Goal: Register for event/course: Sign up to attend an event or enroll in a course

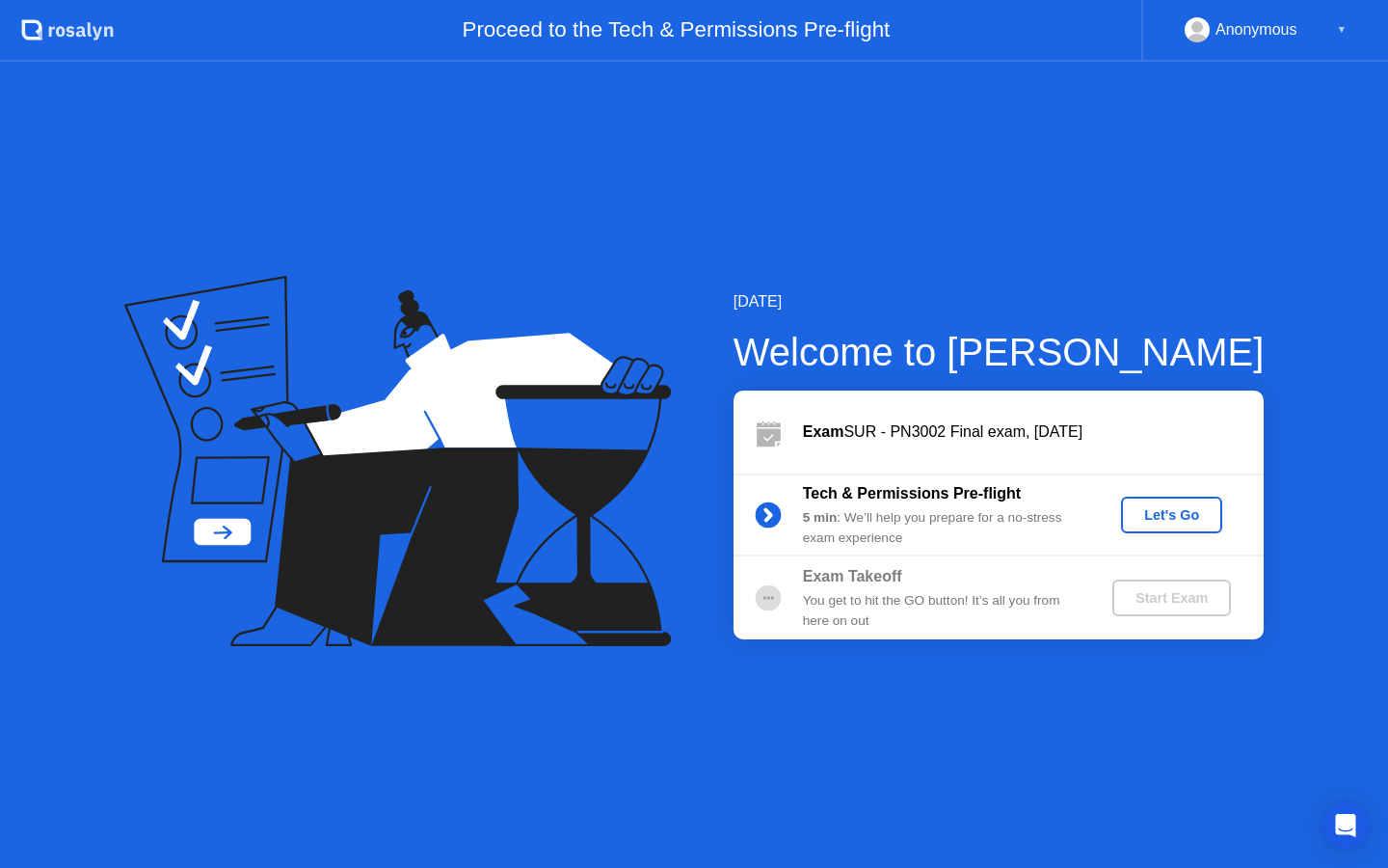
click at [1143, 508] on div "Let's Go" at bounding box center [1171, 515] width 86 height 16
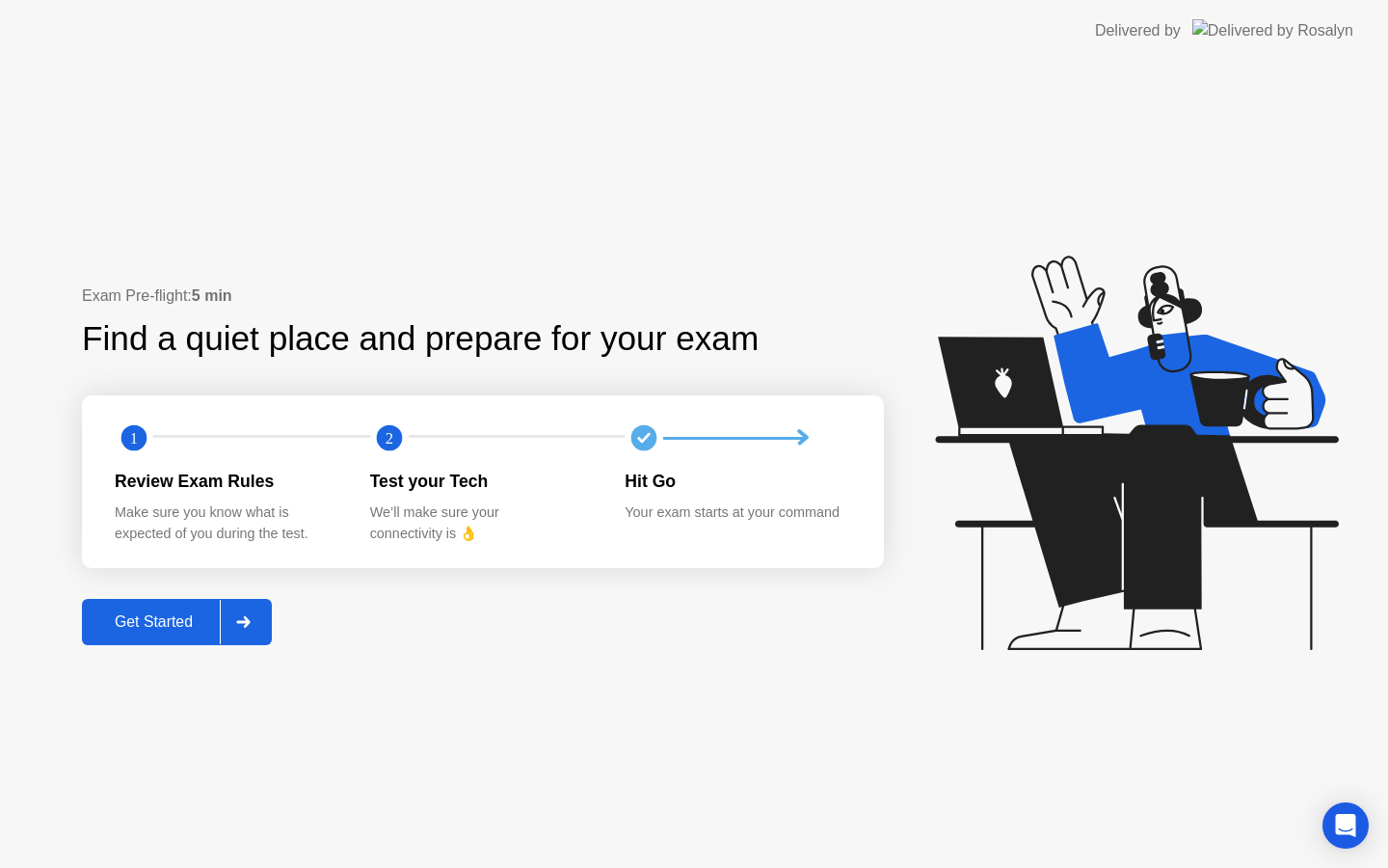
click at [179, 628] on div "Get Started" at bounding box center [154, 622] width 132 height 17
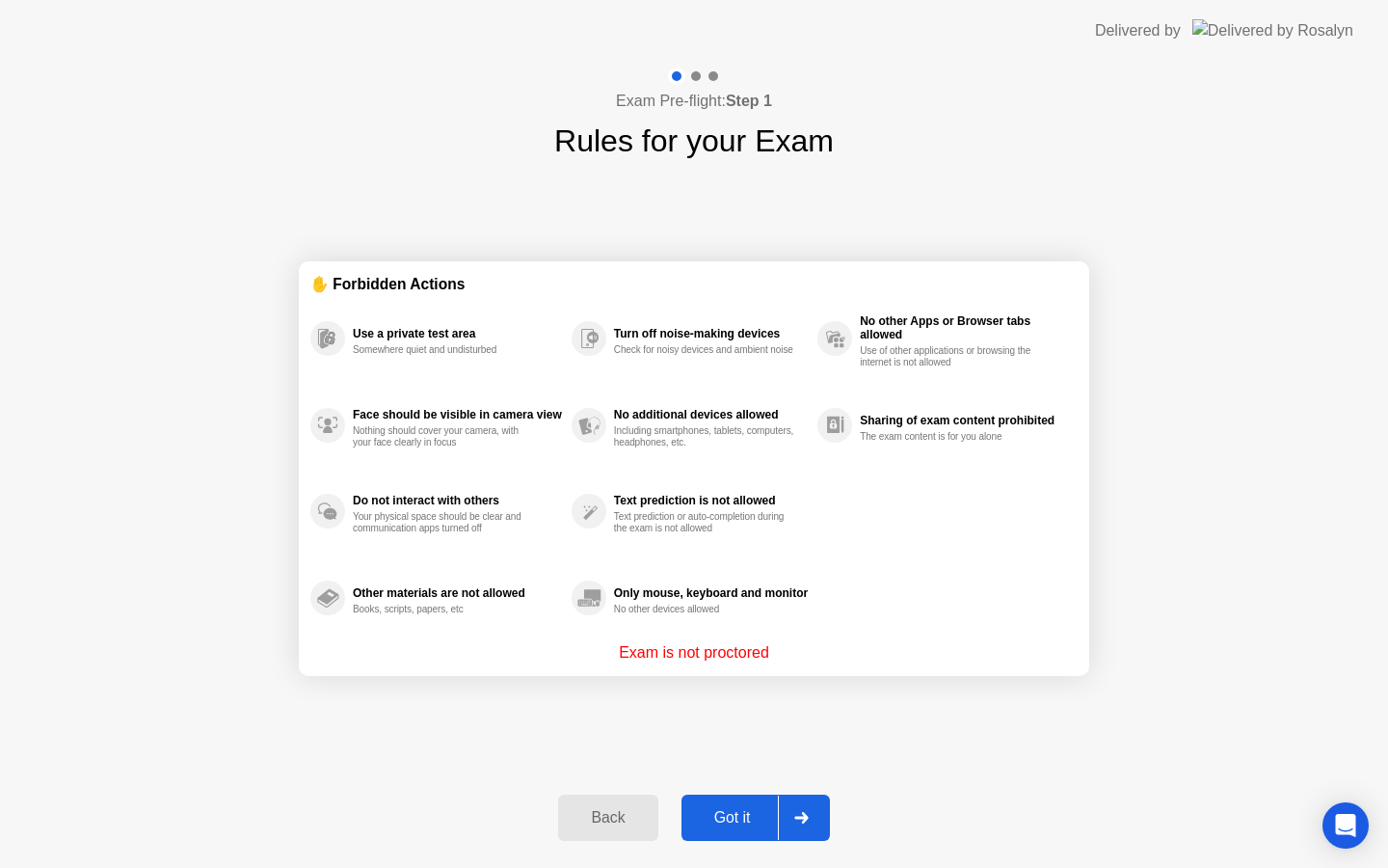
click at [733, 809] on div "Got it" at bounding box center [732, 817] width 90 height 17
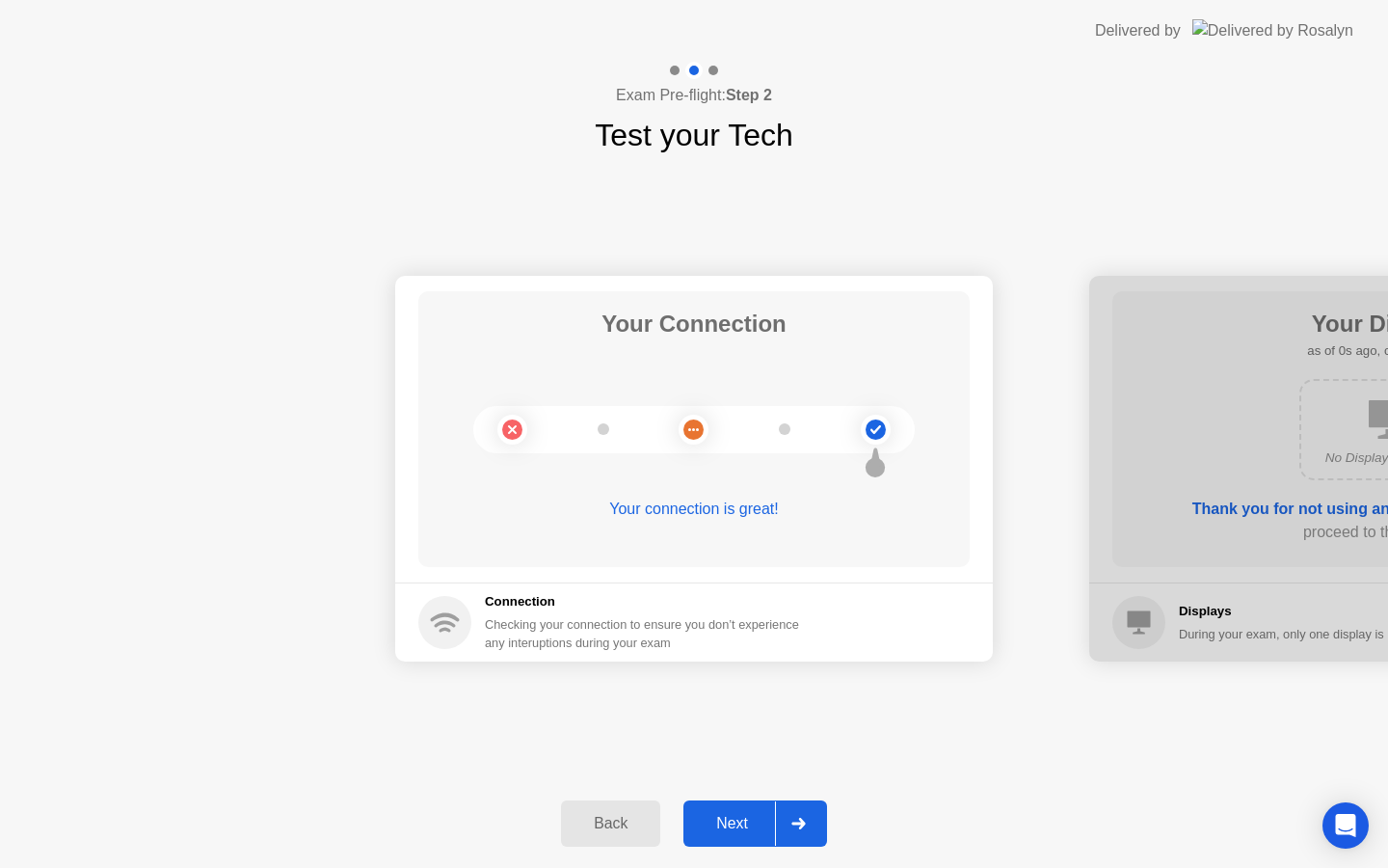
click at [736, 837] on button "Next" at bounding box center [755, 823] width 144 height 47
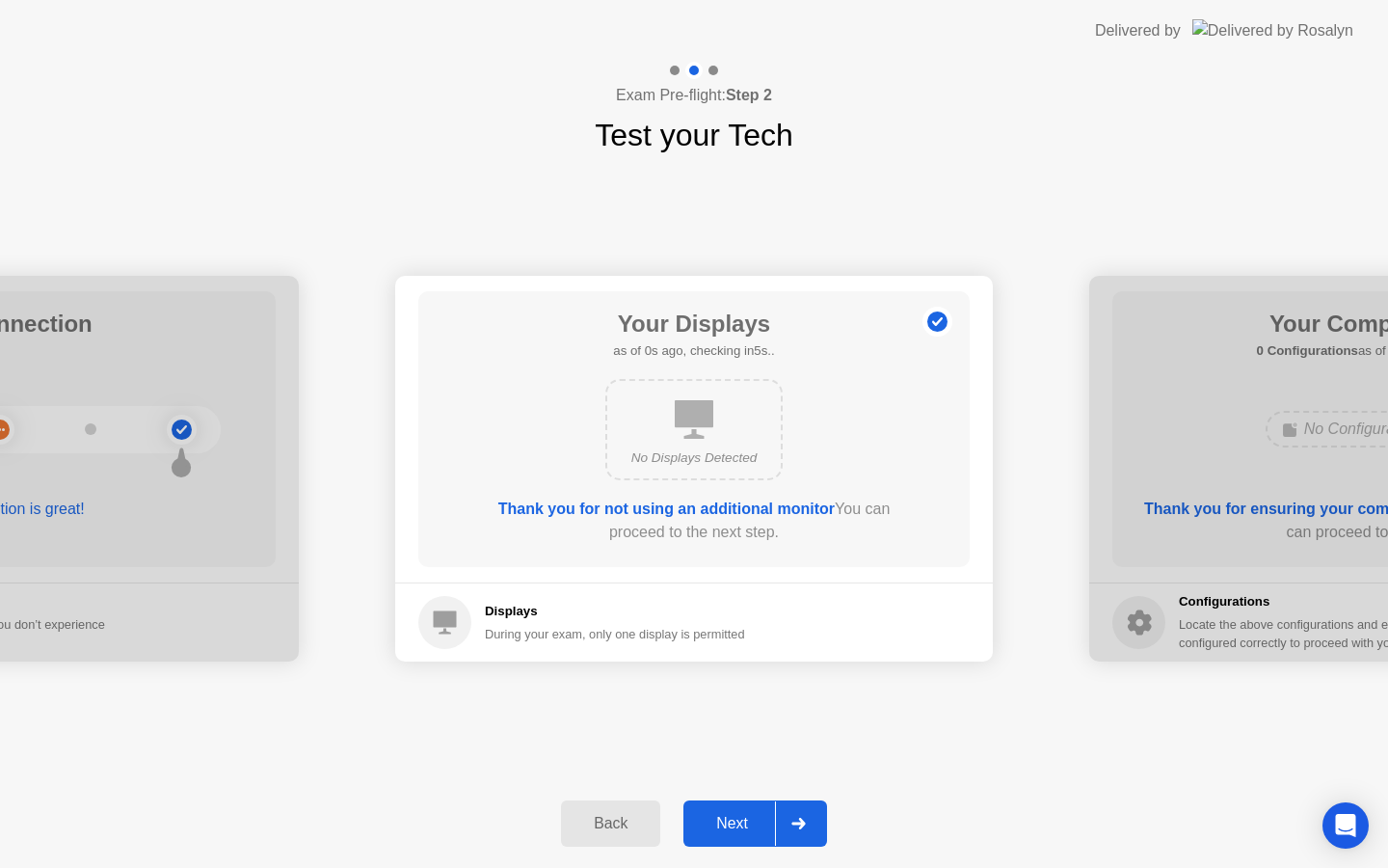
click at [737, 837] on button "Next" at bounding box center [755, 823] width 144 height 47
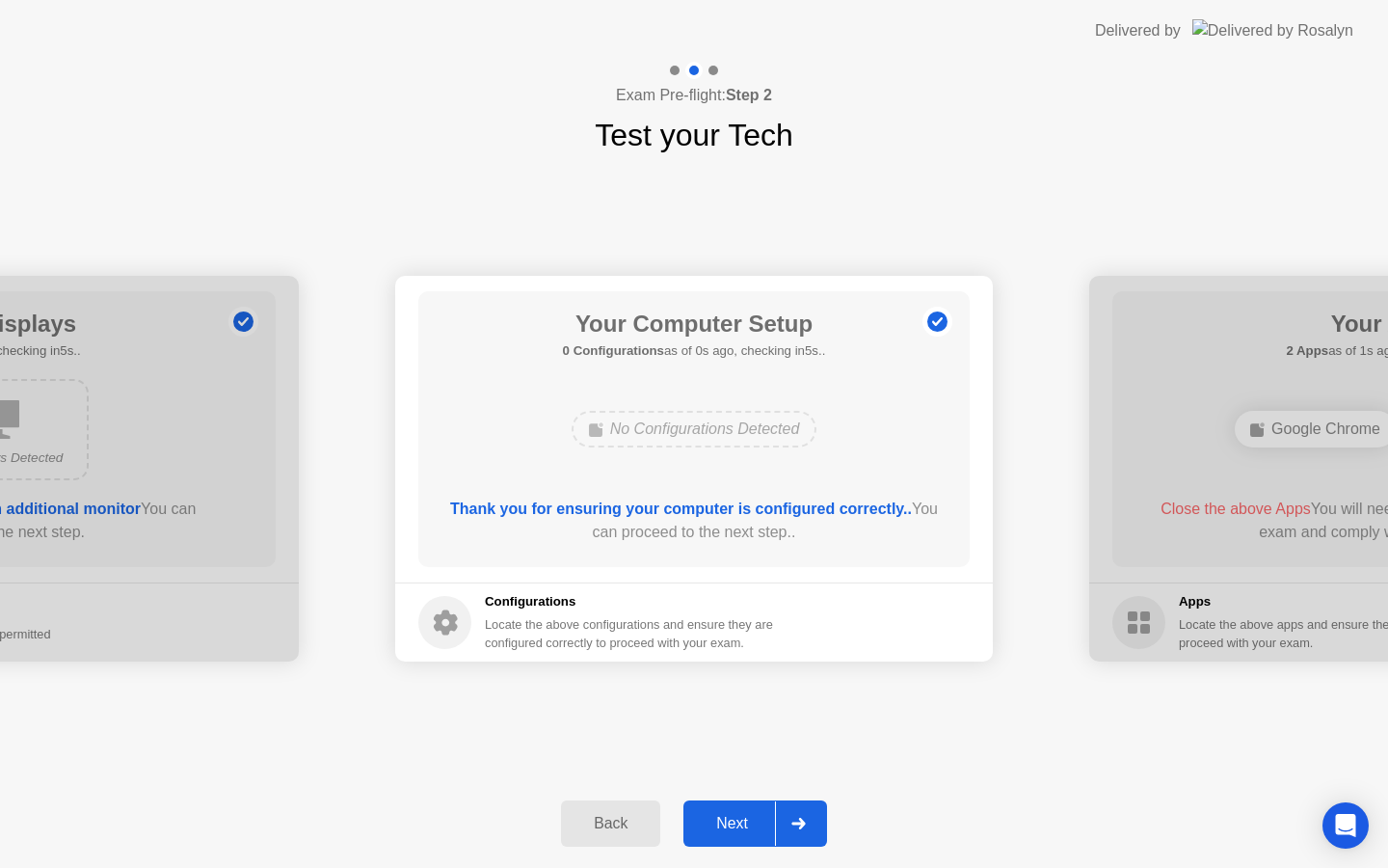
click at [737, 838] on button "Next" at bounding box center [755, 823] width 144 height 47
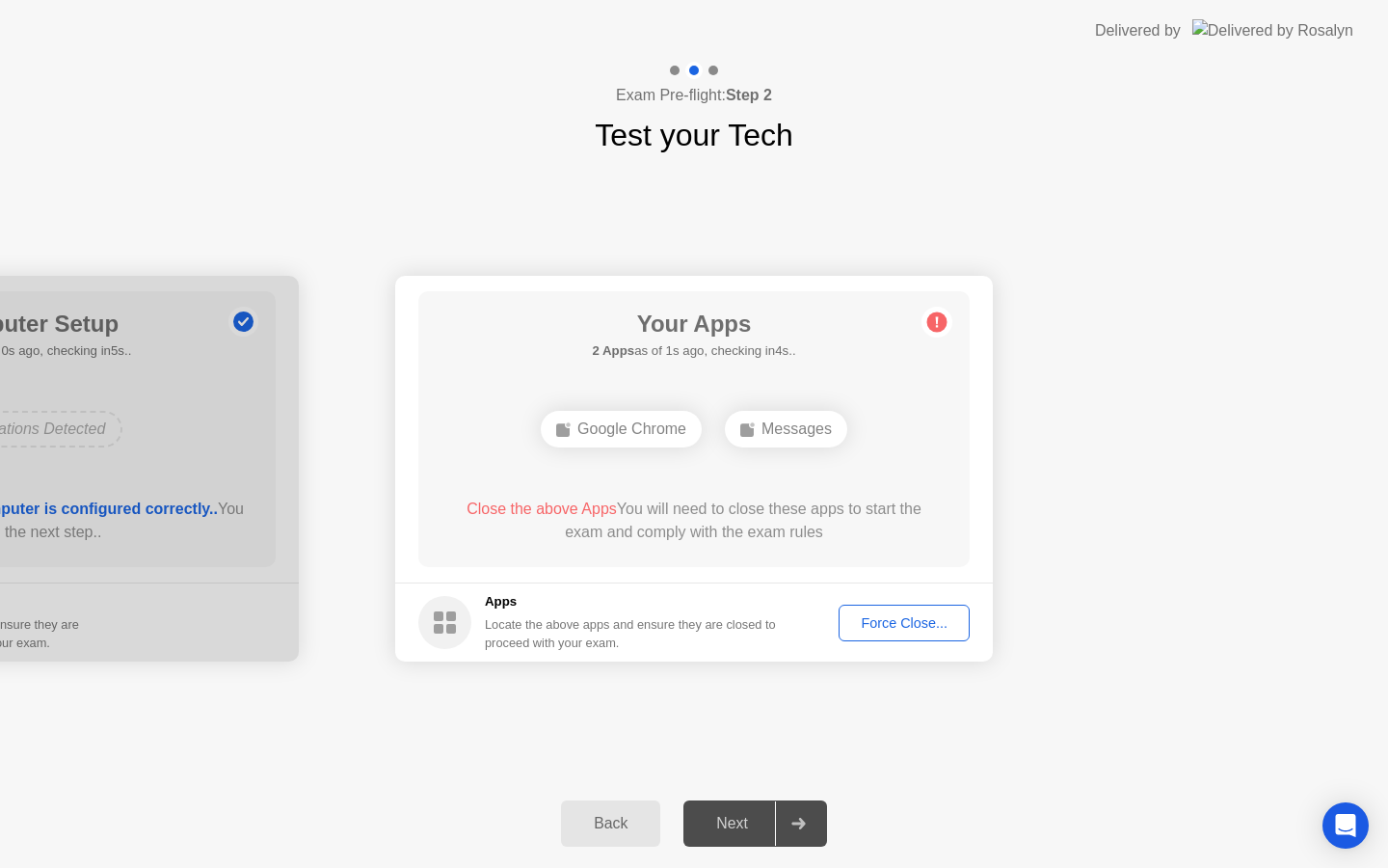
click at [880, 624] on div "Force Close..." at bounding box center [904, 623] width 118 height 16
click at [882, 630] on div "Force Close..." at bounding box center [904, 623] width 118 height 16
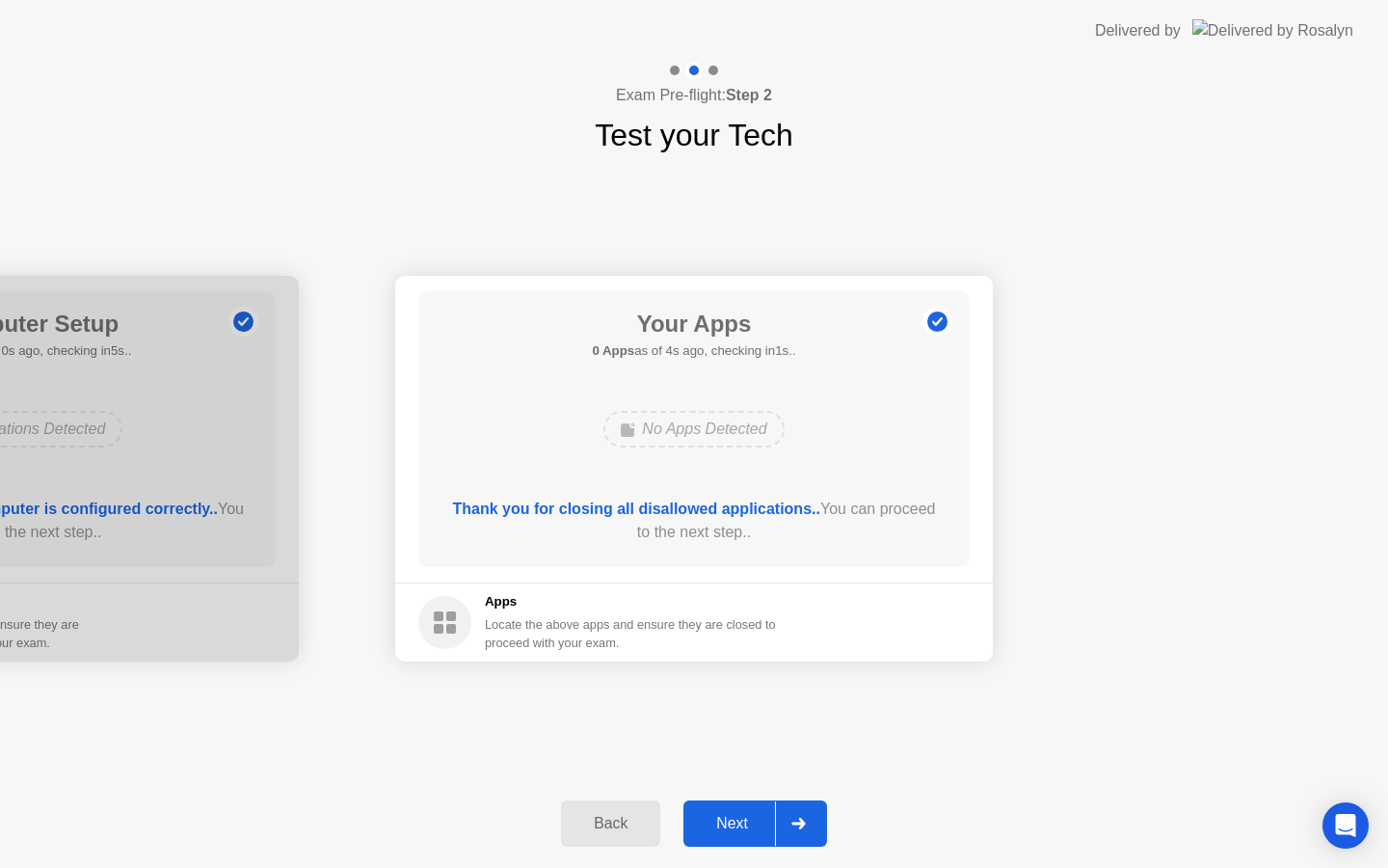
click at [744, 815] on div "Next" at bounding box center [732, 823] width 86 height 17
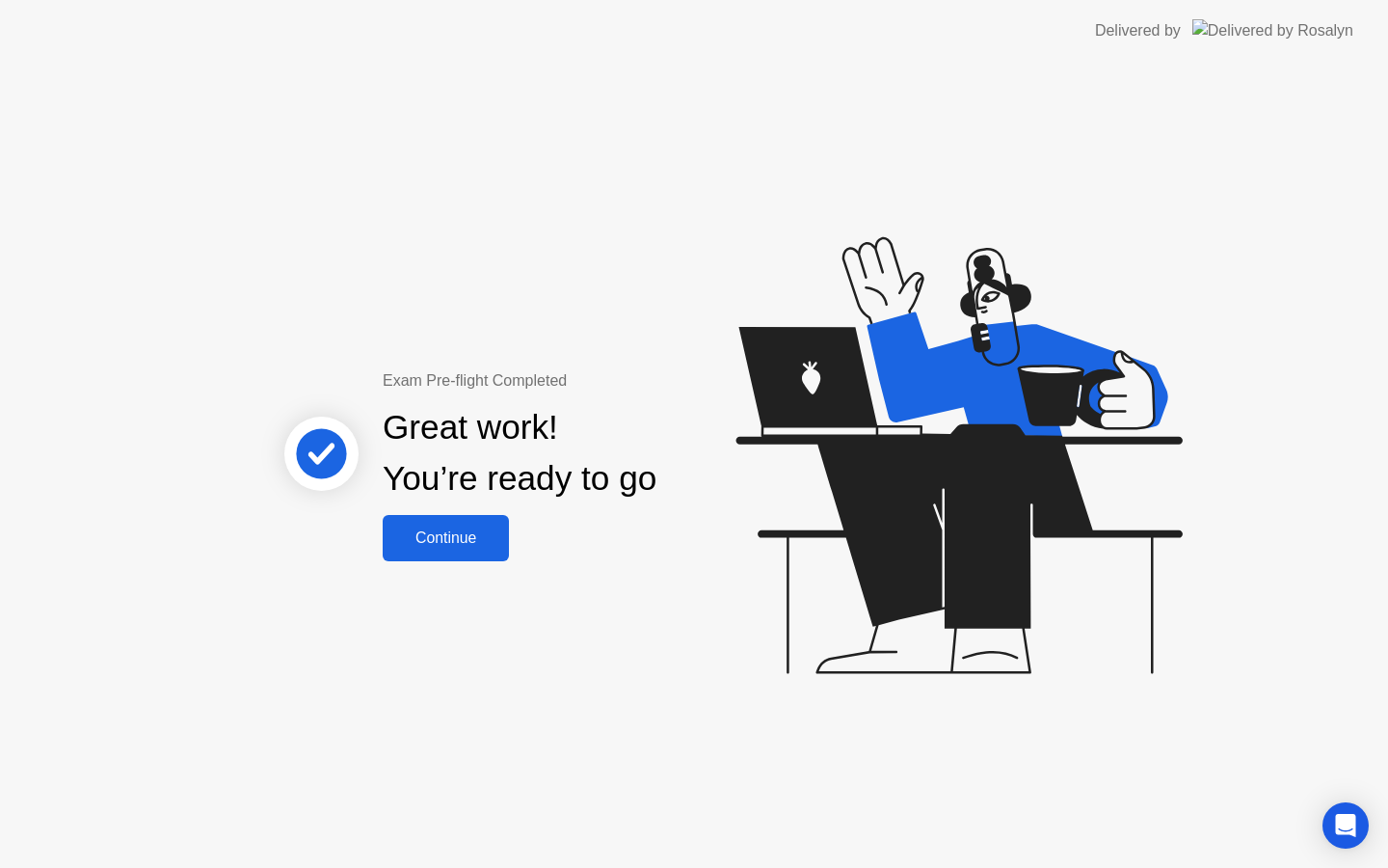
click at [435, 543] on div "Continue" at bounding box center [446, 538] width 115 height 17
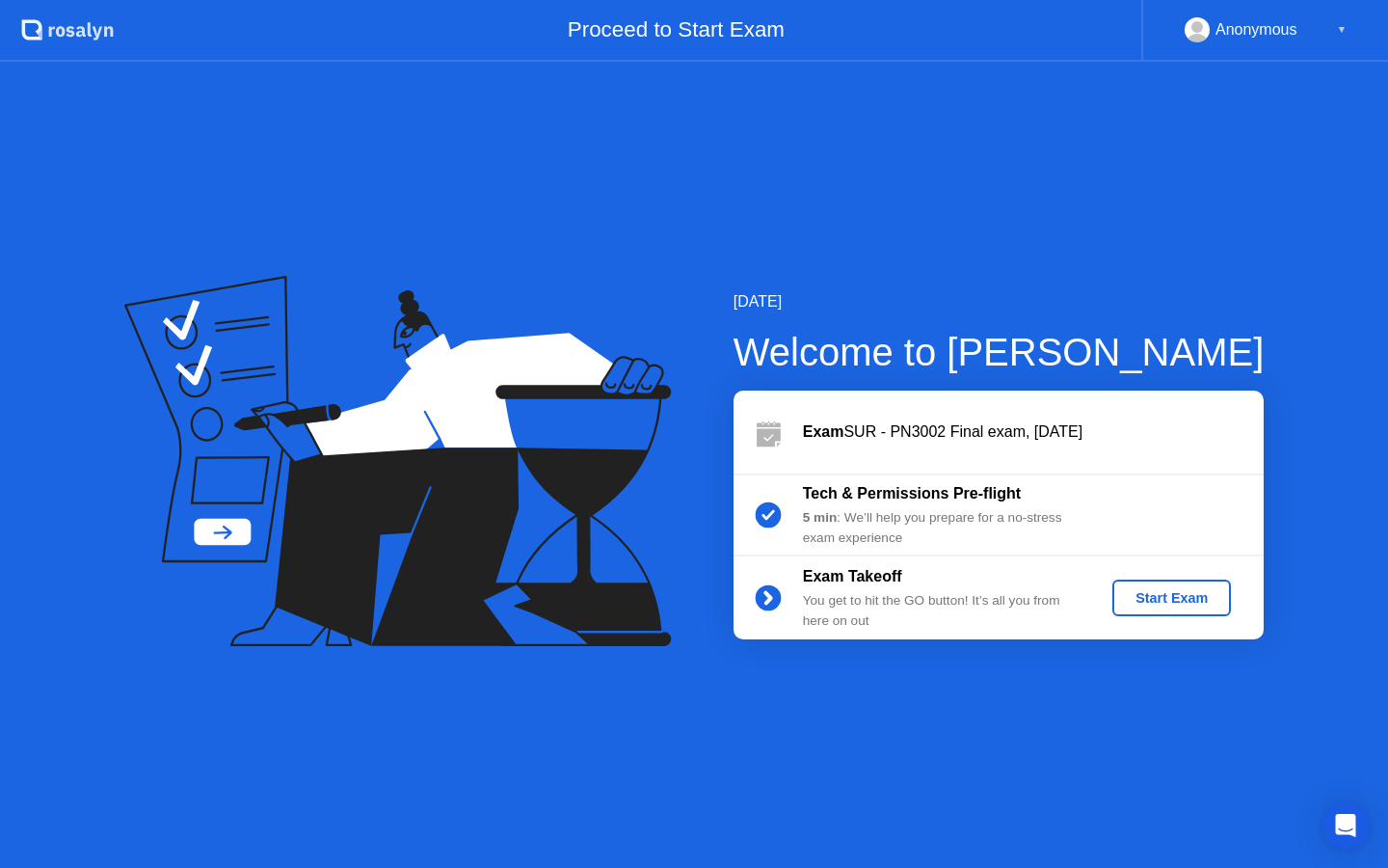
click at [1174, 597] on div "Start Exam" at bounding box center [1171, 598] width 103 height 16
